Goal: Information Seeking & Learning: Compare options

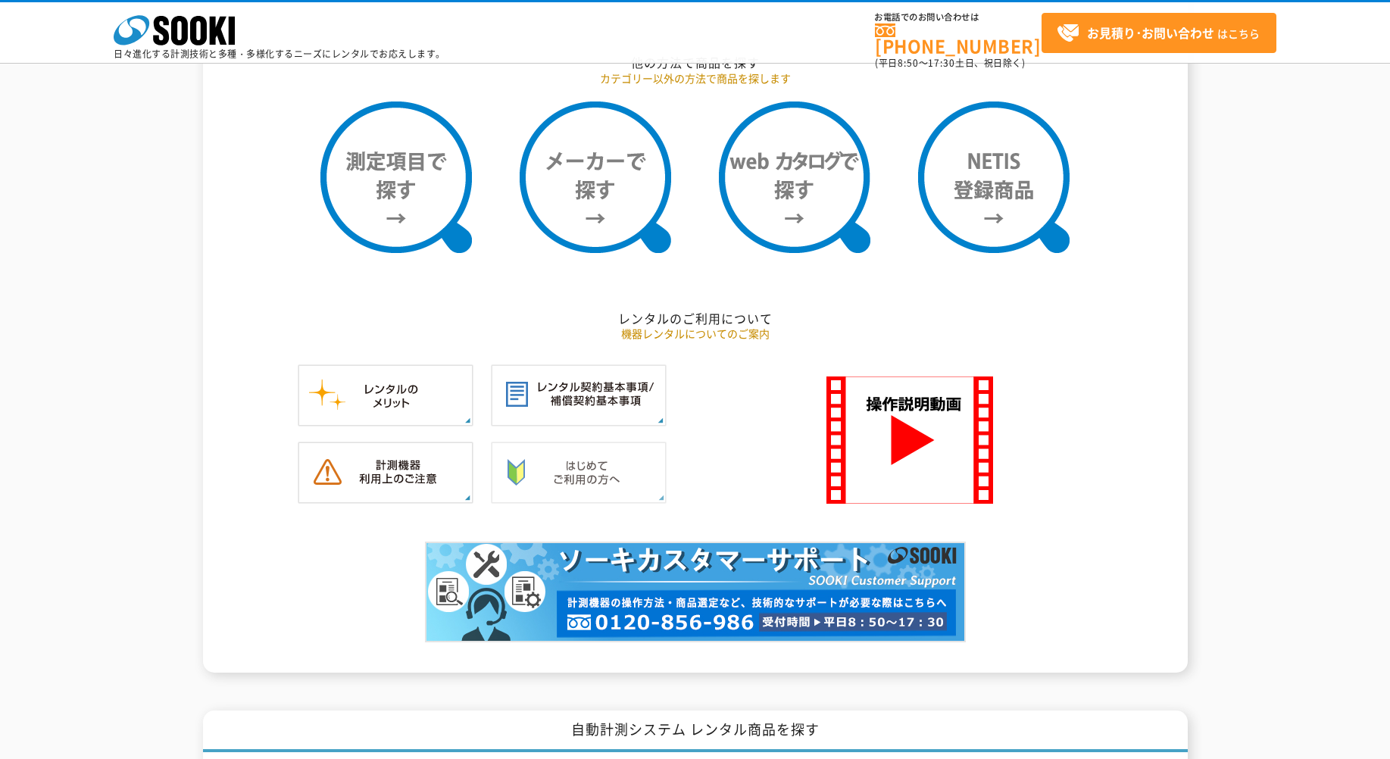
scroll to position [1262, 0]
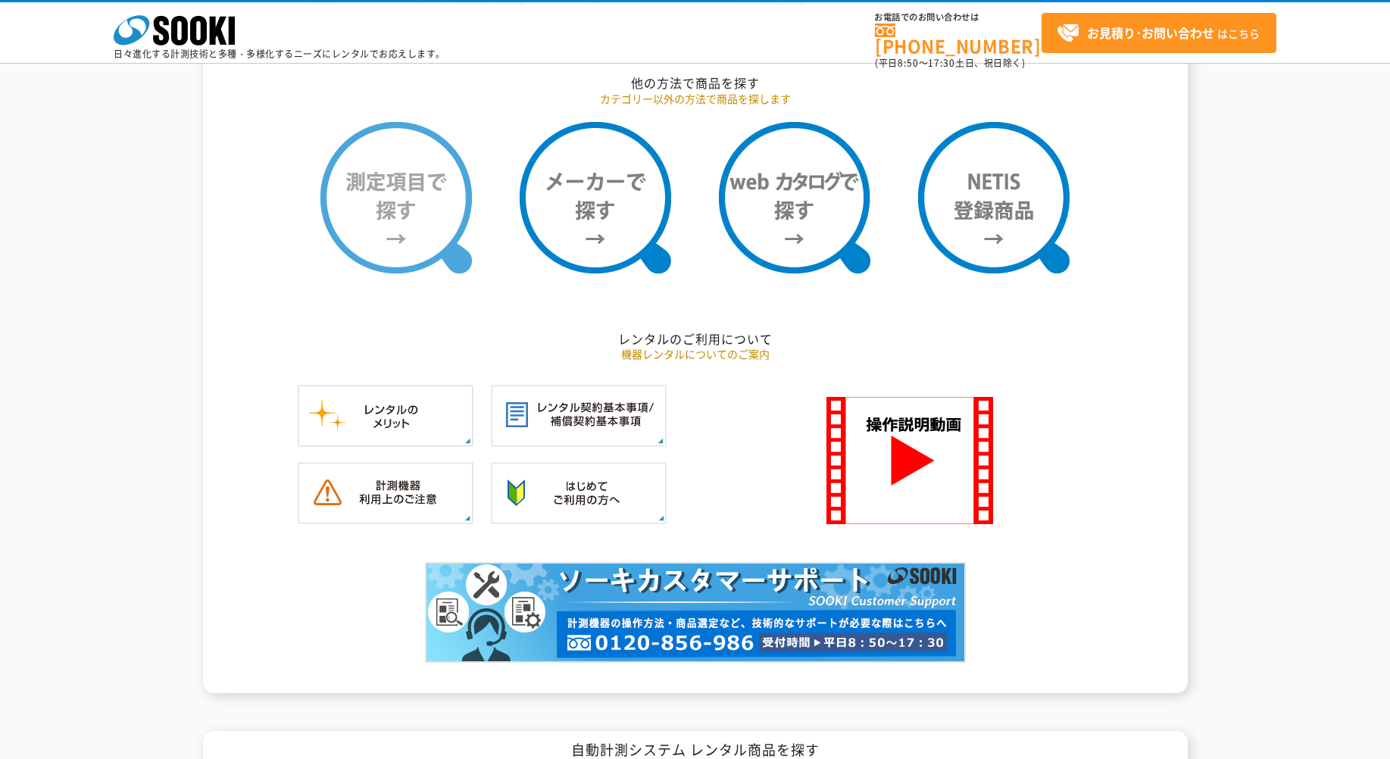
click at [438, 227] on img at bounding box center [395, 197] width 151 height 151
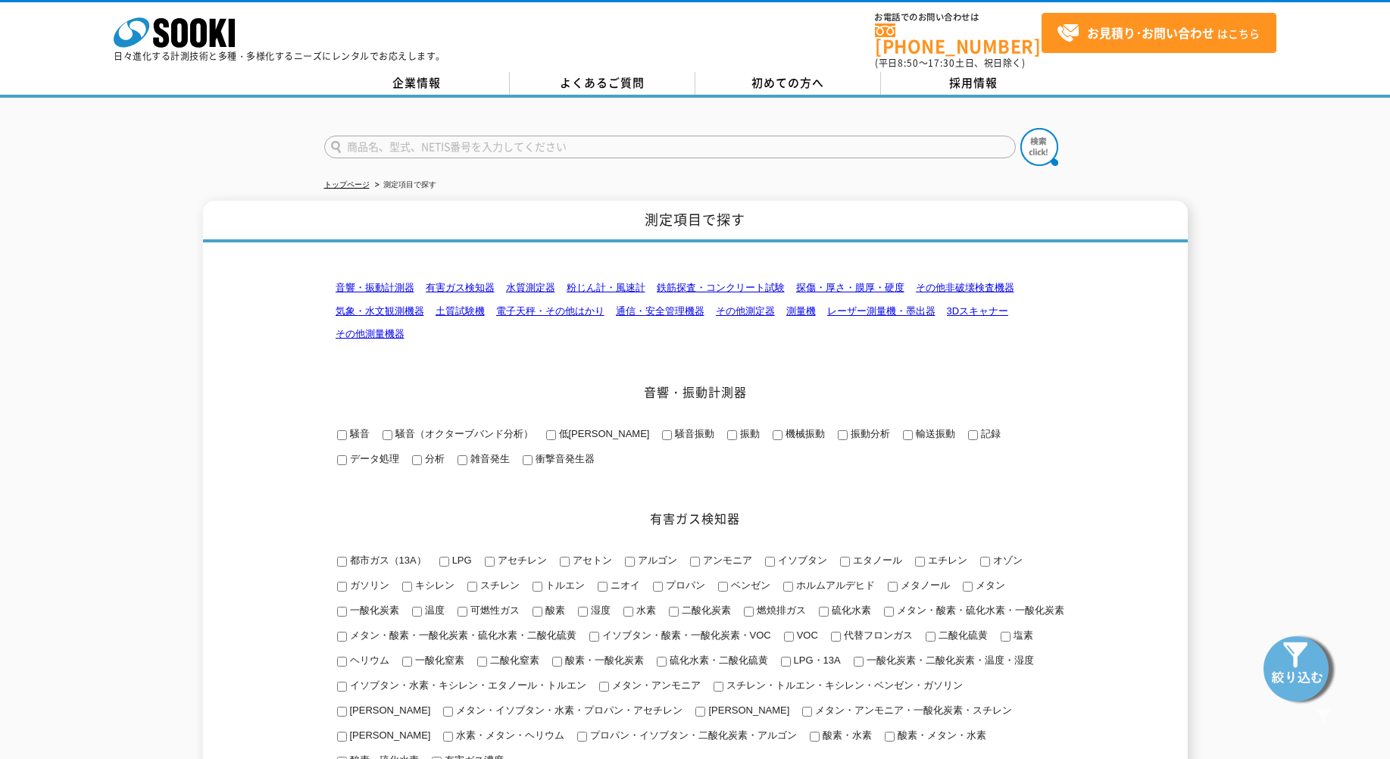
click at [546, 141] on input "text" at bounding box center [669, 147] width 691 height 23
click at [797, 139] on input "text" at bounding box center [669, 147] width 691 height 23
type input "ふ"
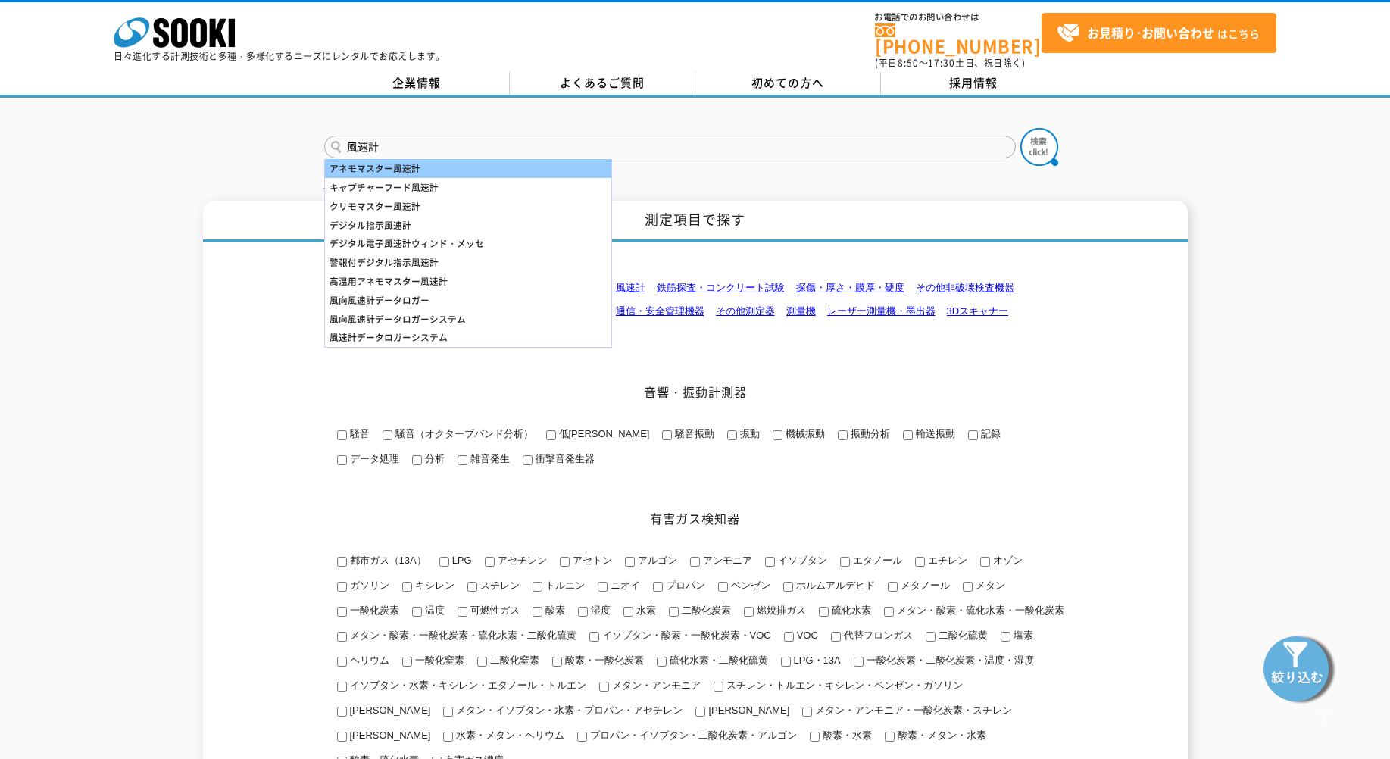
click at [459, 159] on div "アネモマスター風速計" at bounding box center [468, 168] width 286 height 19
type input "アネモマスター風速計"
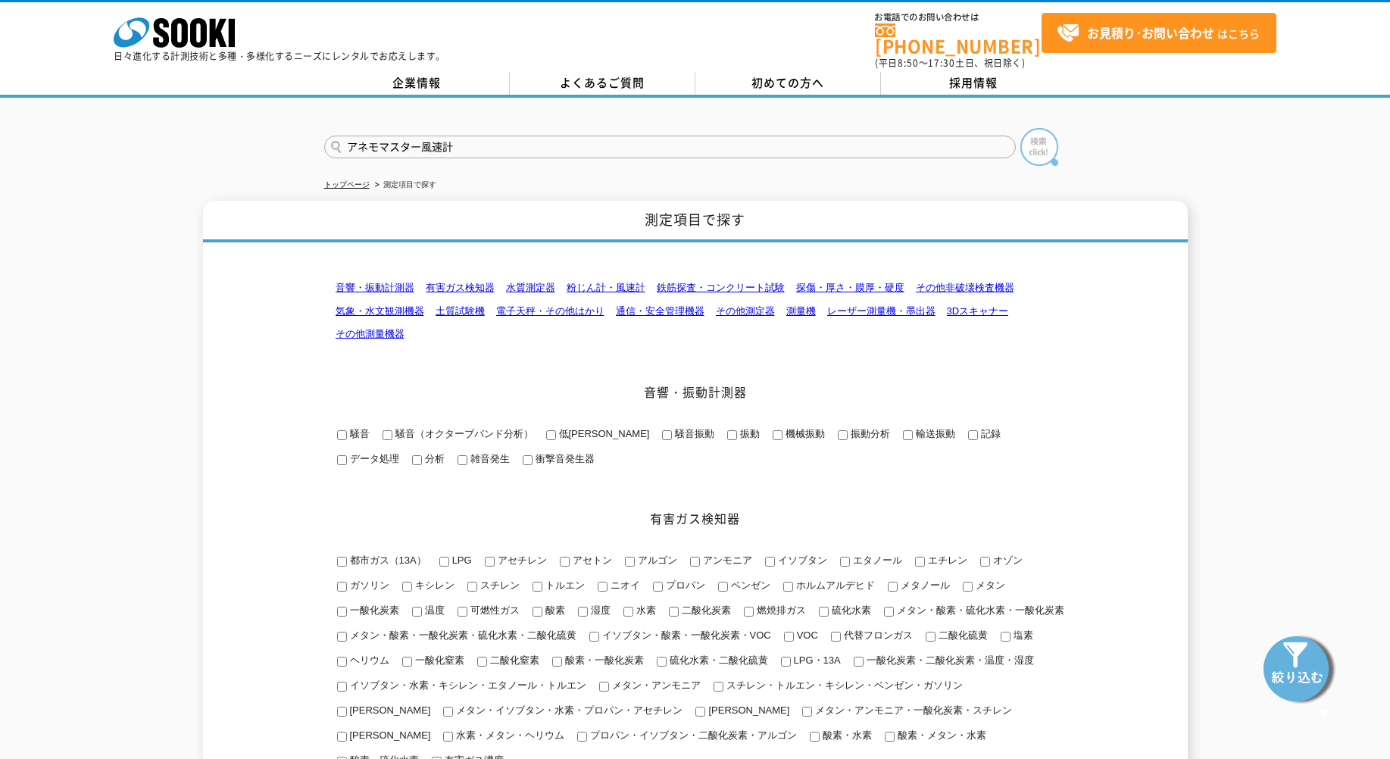
click at [1049, 148] on img at bounding box center [1039, 147] width 38 height 38
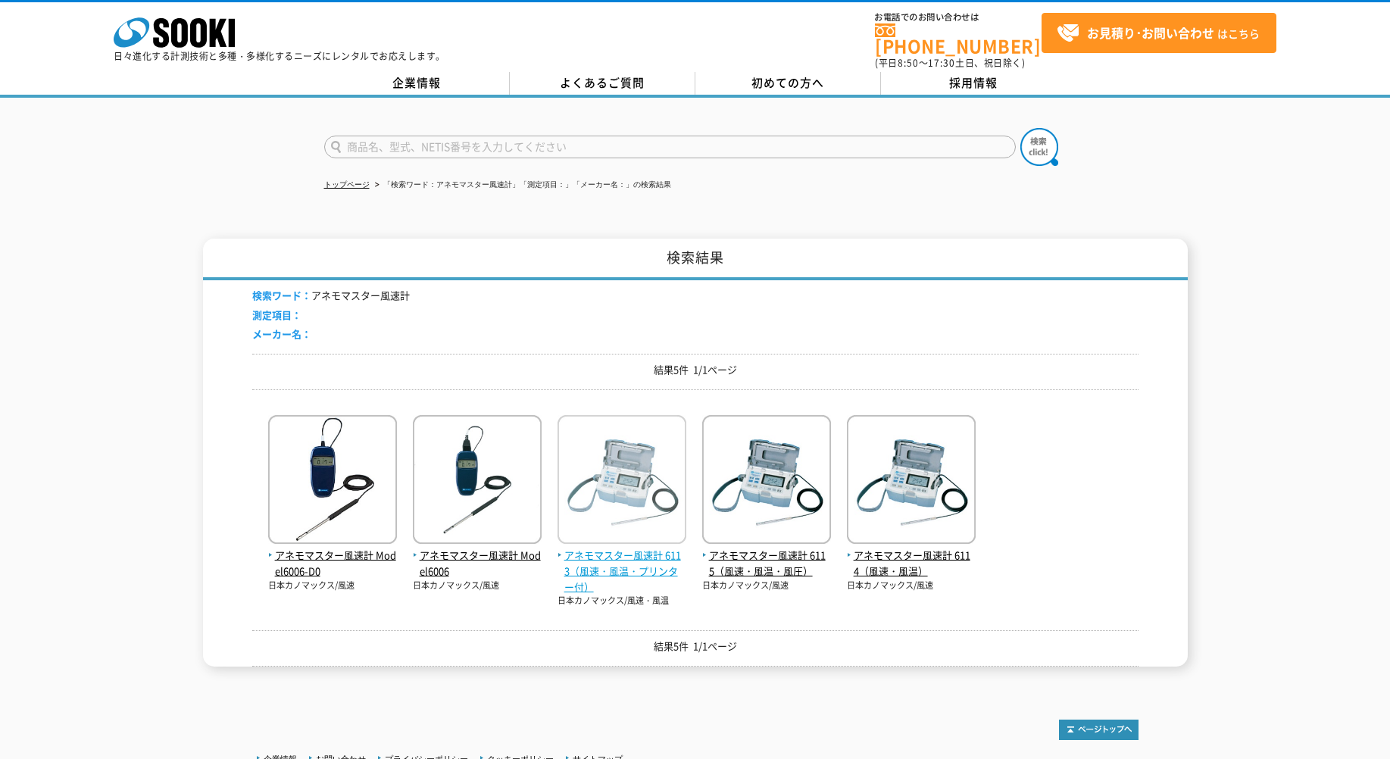
click at [591, 500] on img at bounding box center [621, 481] width 129 height 133
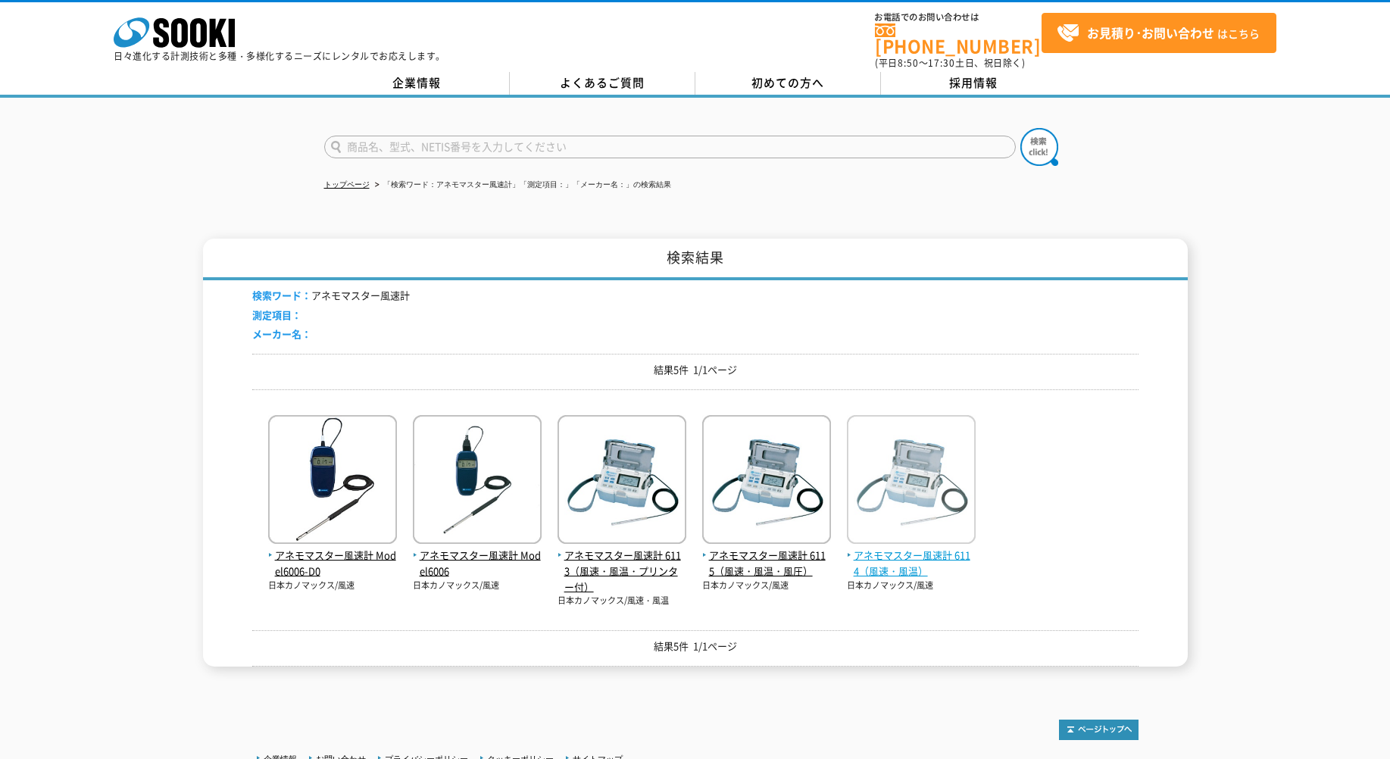
click at [878, 508] on img at bounding box center [911, 481] width 129 height 133
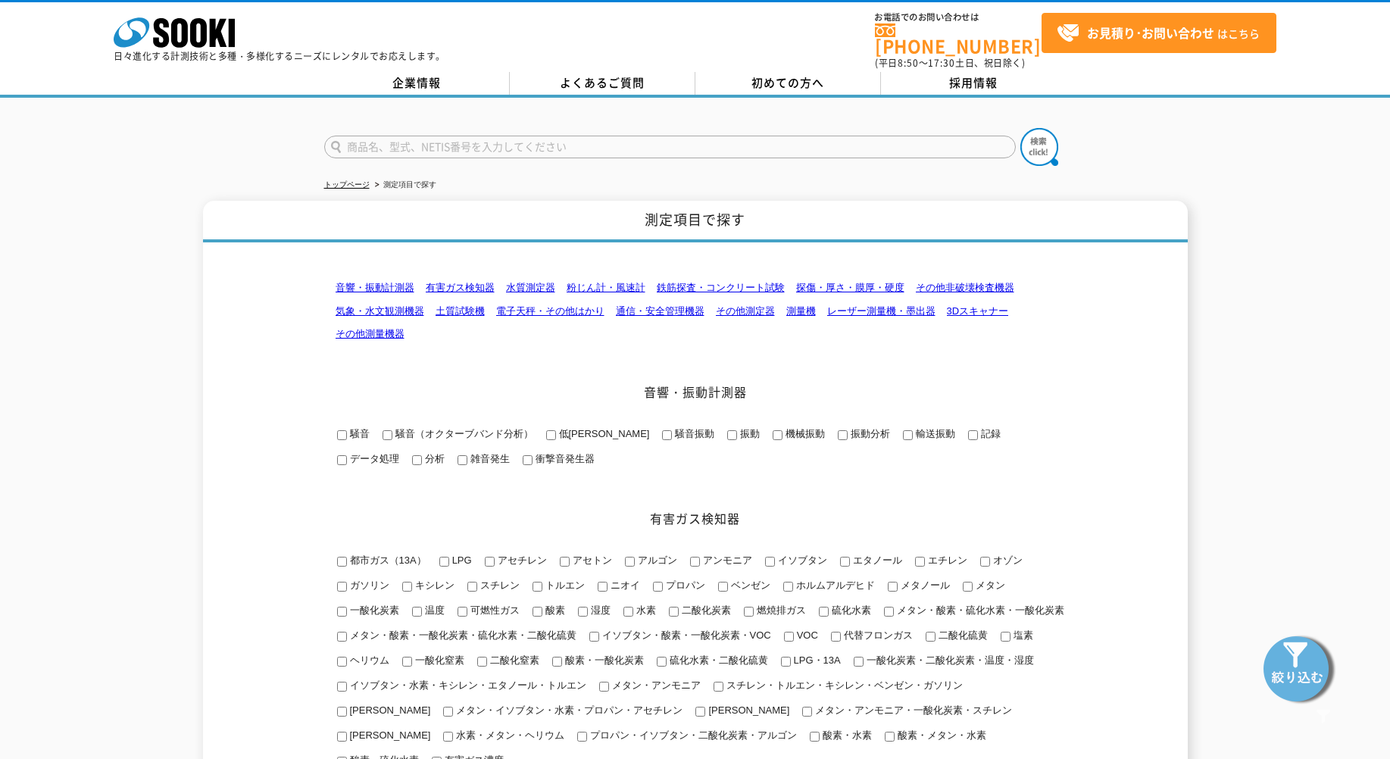
click at [719, 139] on input "text" at bounding box center [669, 147] width 691 height 23
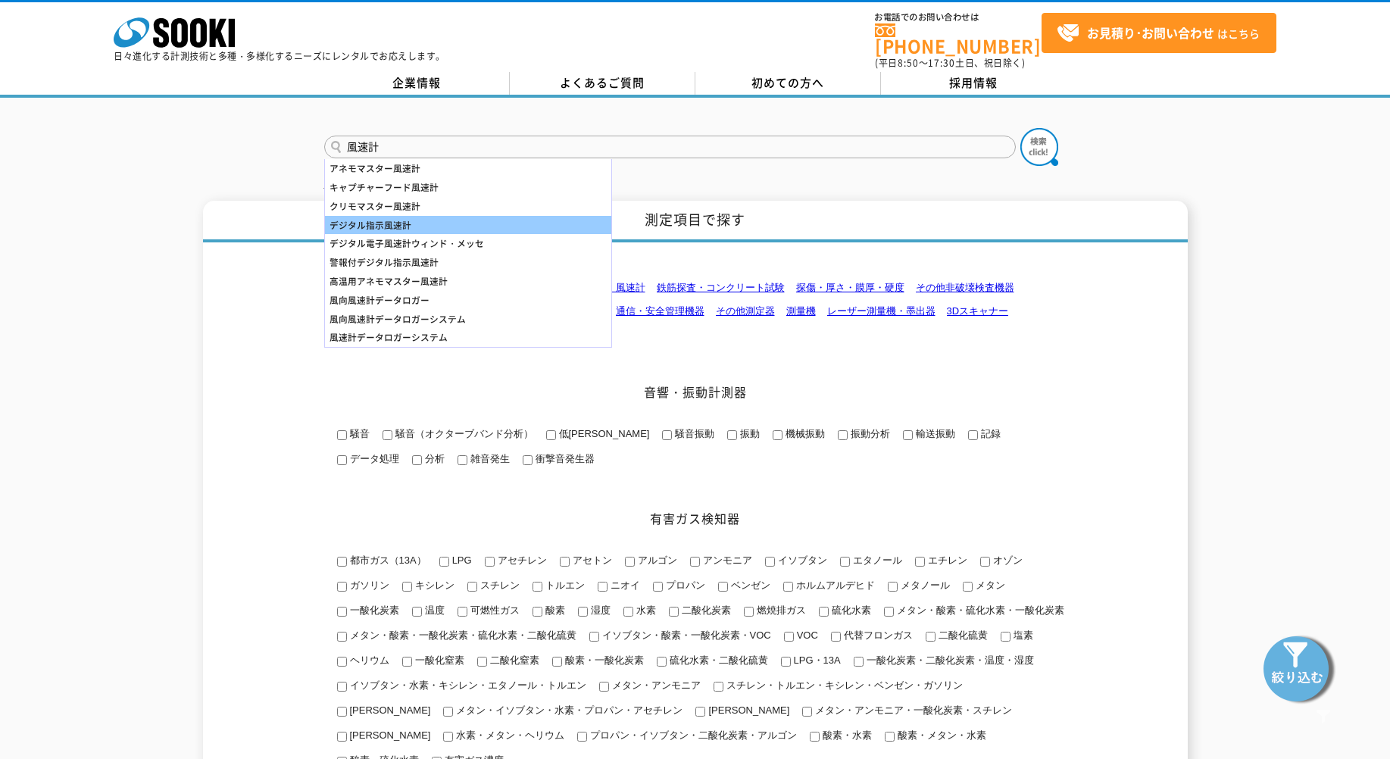
click at [399, 216] on div "デジタル指示風速計" at bounding box center [468, 225] width 286 height 19
type input "デジタル指示風速計"
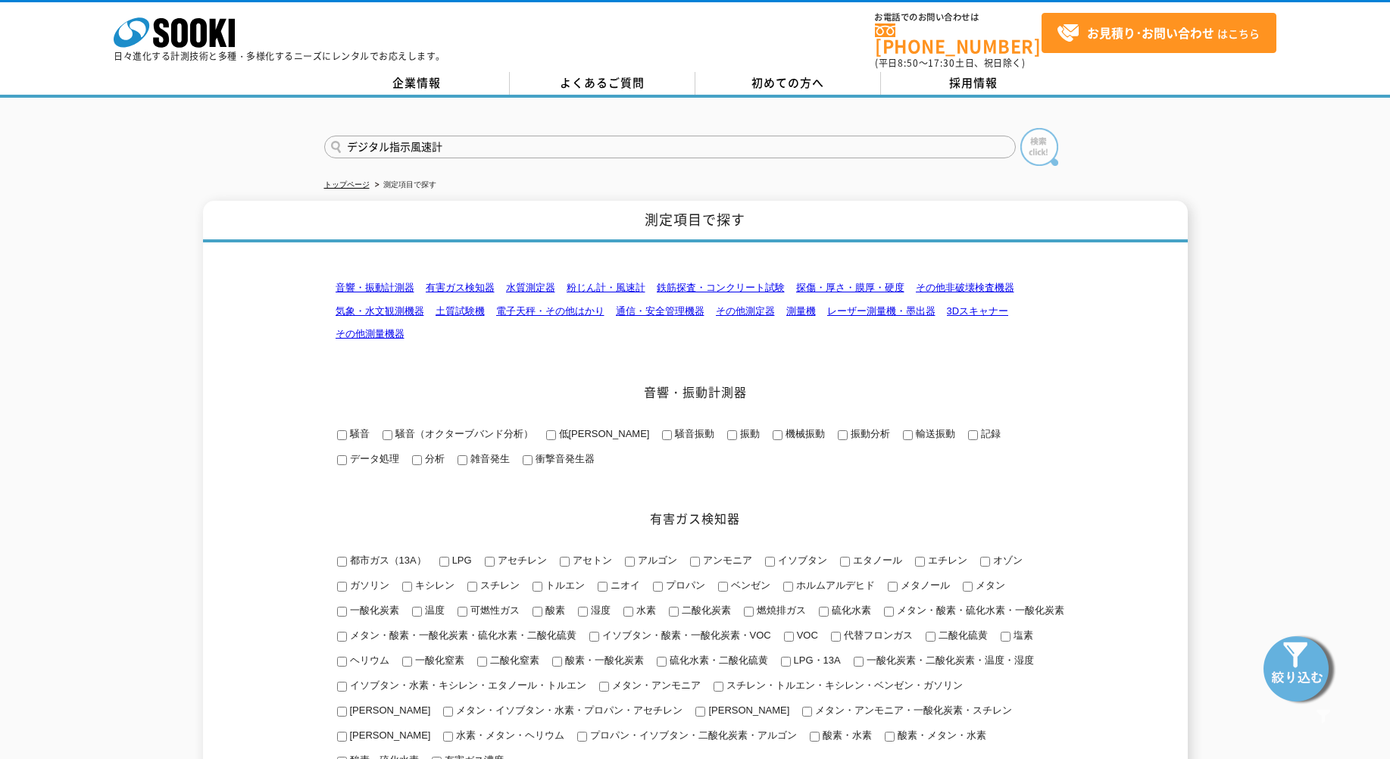
click at [1051, 145] on img at bounding box center [1039, 147] width 38 height 38
click at [410, 137] on input "デジタル指示風速計" at bounding box center [669, 147] width 691 height 23
